Goal: Obtain resource: Download file/media

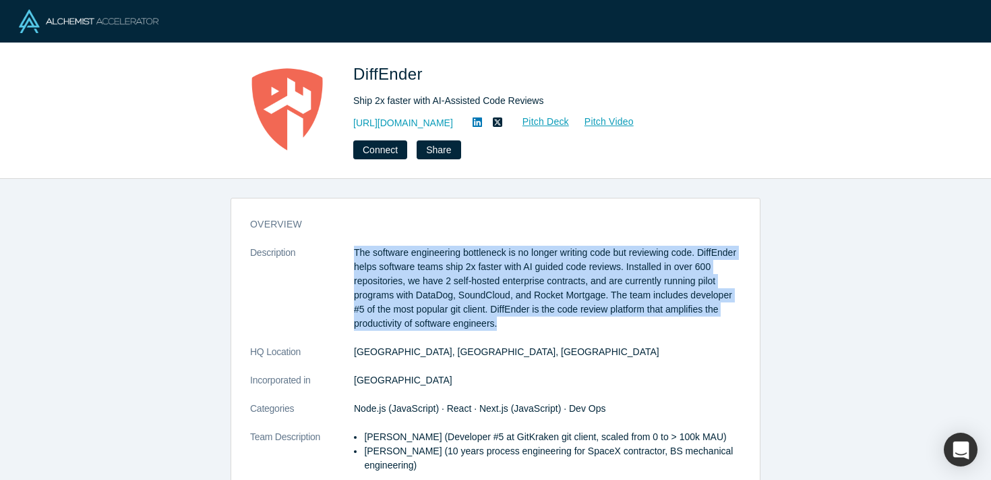
drag, startPoint x: 355, startPoint y: 250, endPoint x: 510, endPoint y: 320, distance: 170.2
click at [510, 320] on p "The software engineering bottleneck is no longer writing code but reviewing cod…" at bounding box center [547, 287] width 387 height 85
copy p "The software engineering bottleneck is no longer writing code but reviewing cod…"
click at [529, 122] on link "Pitch Deck" at bounding box center [539, 122] width 62 height 16
